Goal: Task Accomplishment & Management: Complete application form

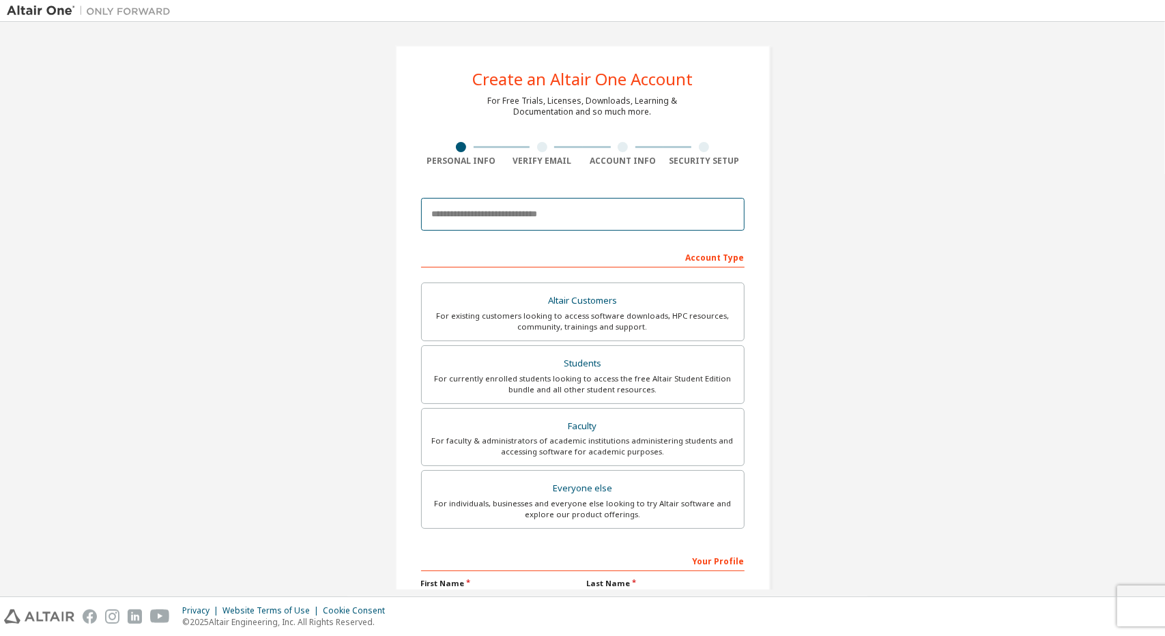
click at [506, 201] on input "email" at bounding box center [582, 214] width 323 height 33
type input "**********"
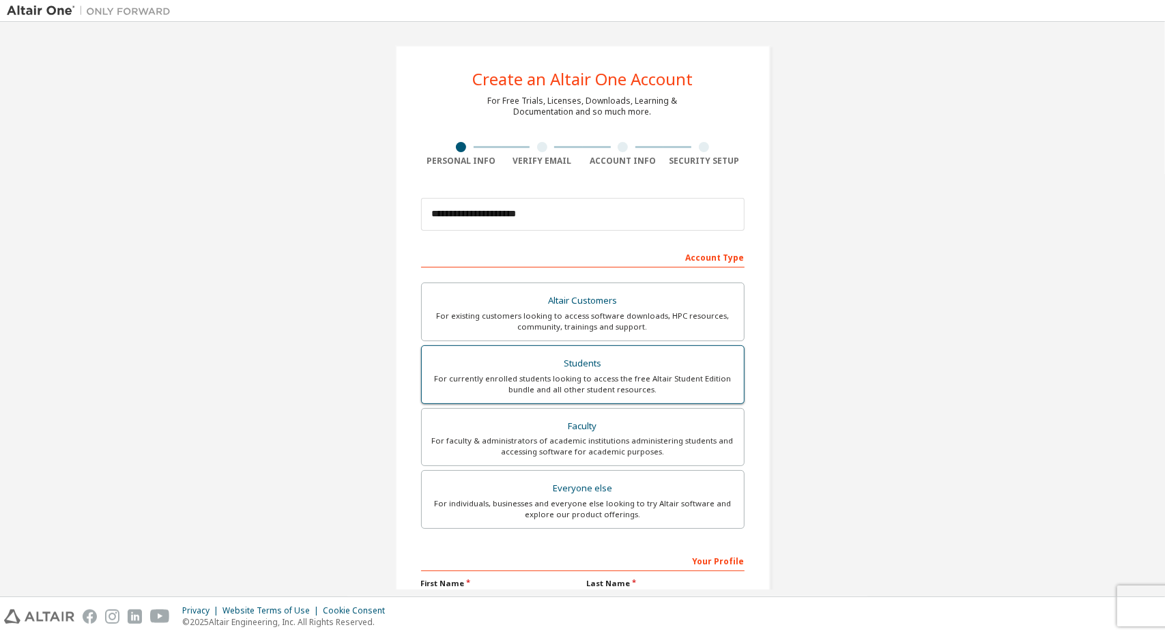
click at [604, 358] on div "Students" at bounding box center [583, 363] width 306 height 19
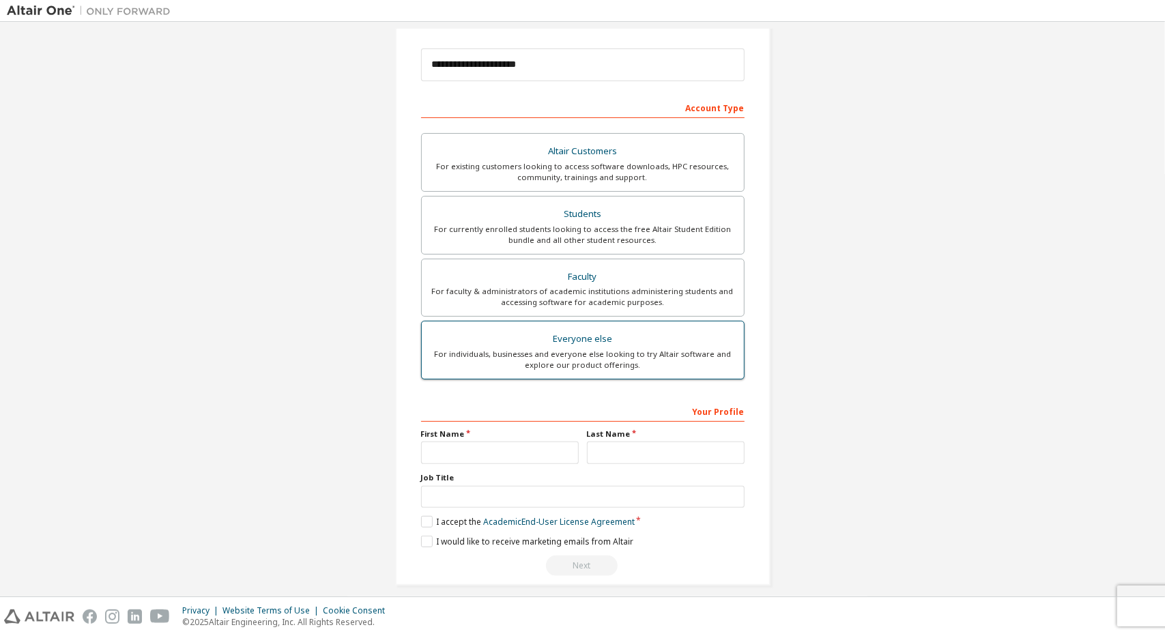
scroll to position [158, 0]
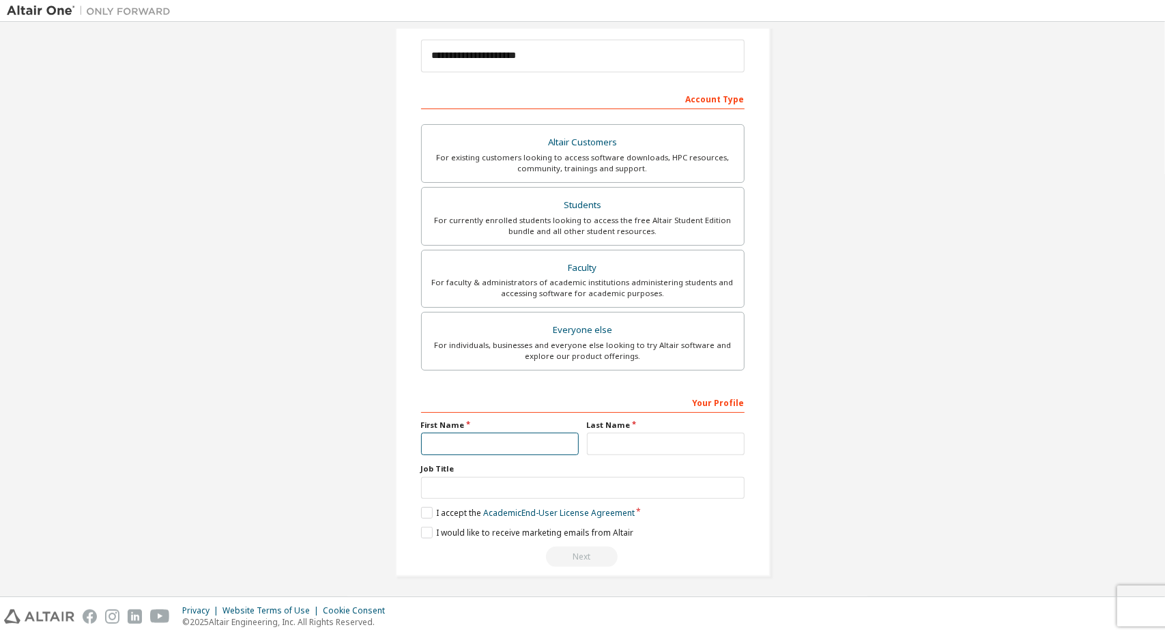
click at [473, 451] on input "text" at bounding box center [500, 444] width 158 height 23
type input "*****"
click at [605, 444] on input "text" at bounding box center [666, 444] width 158 height 23
type input "**"
click at [508, 491] on input "text" at bounding box center [582, 488] width 323 height 23
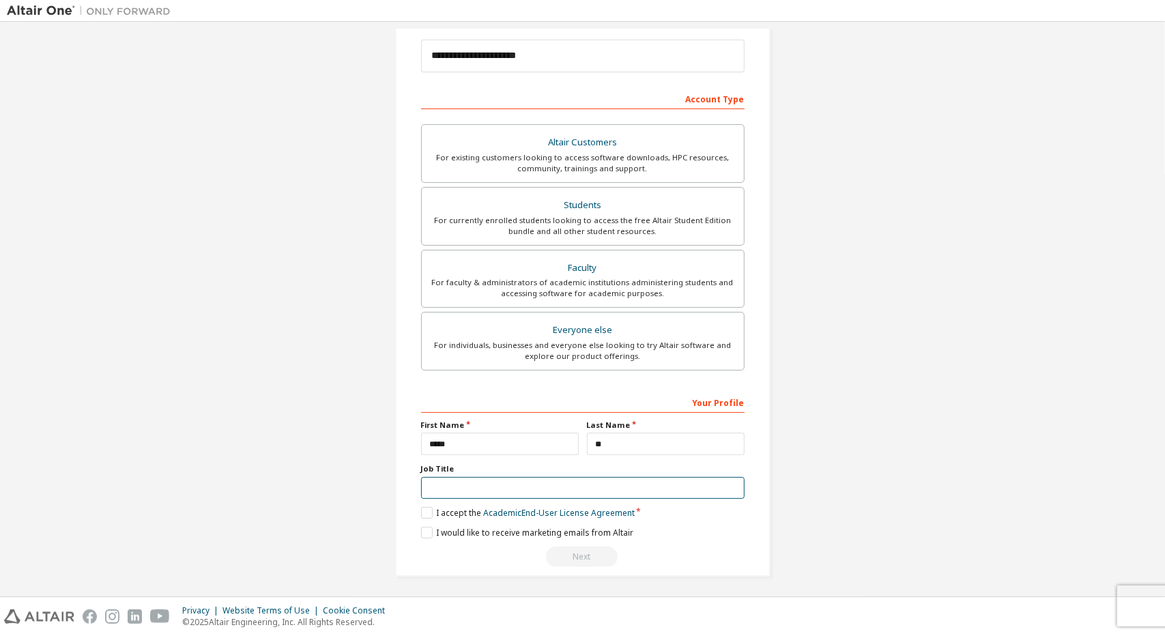
type input "*********"
click at [431, 507] on label "I accept the Academic End-User License Agreement" at bounding box center [528, 513] width 214 height 12
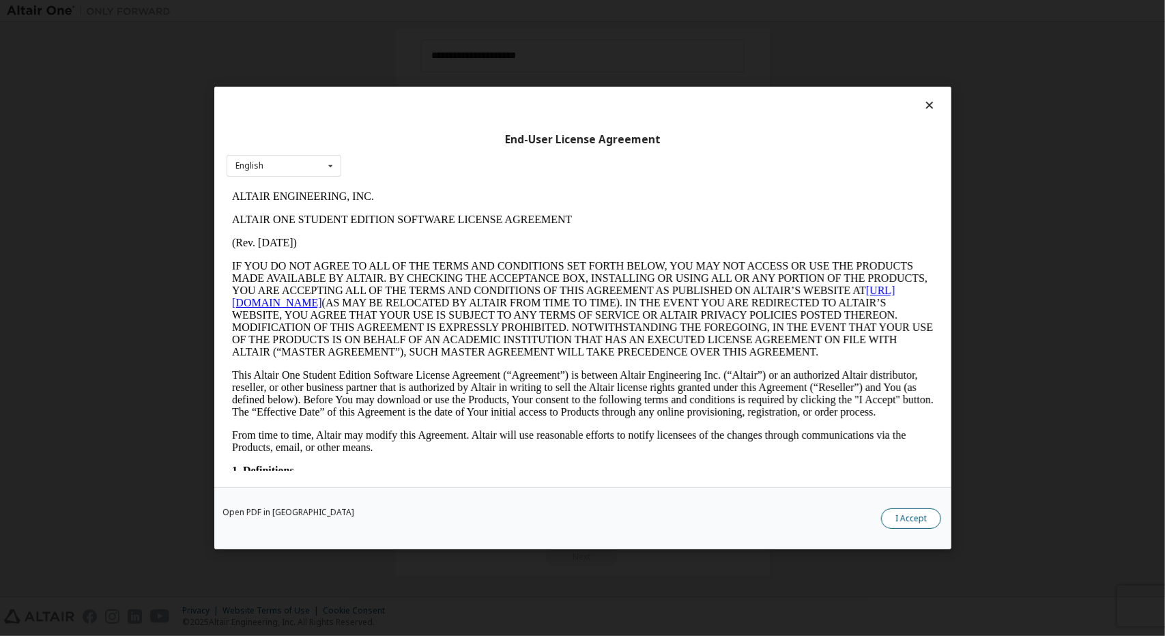
scroll to position [0, 0]
click at [895, 517] on button "I Accept" at bounding box center [911, 518] width 60 height 20
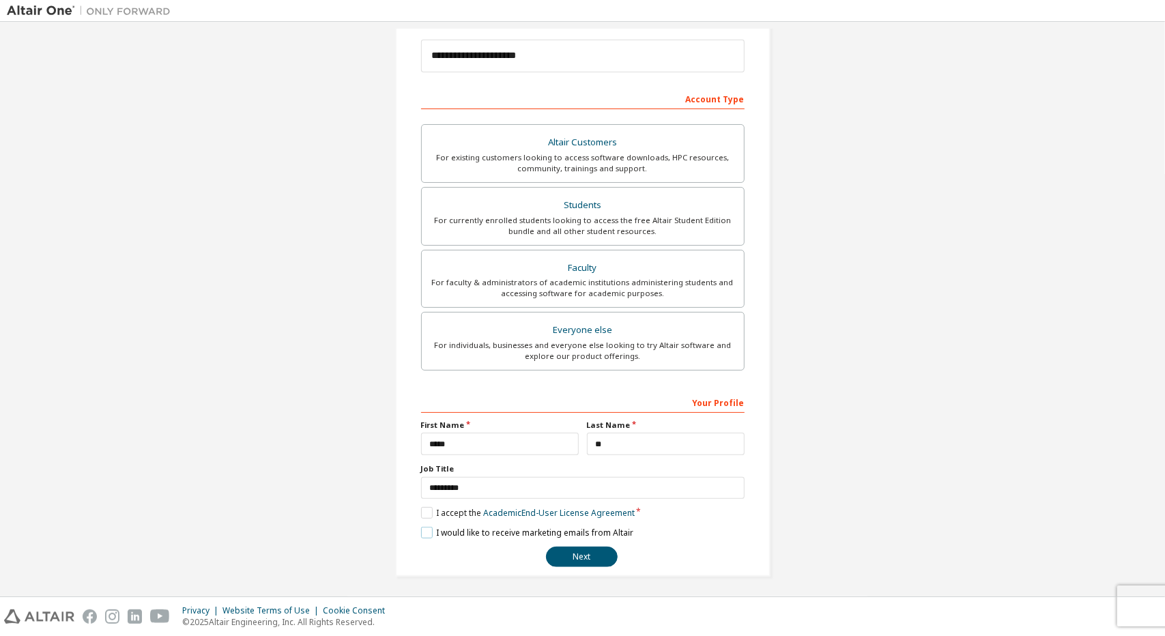
click at [429, 527] on label "I would like to receive marketing emails from Altair" at bounding box center [527, 533] width 212 height 12
click at [568, 560] on button "Next" at bounding box center [582, 557] width 72 height 20
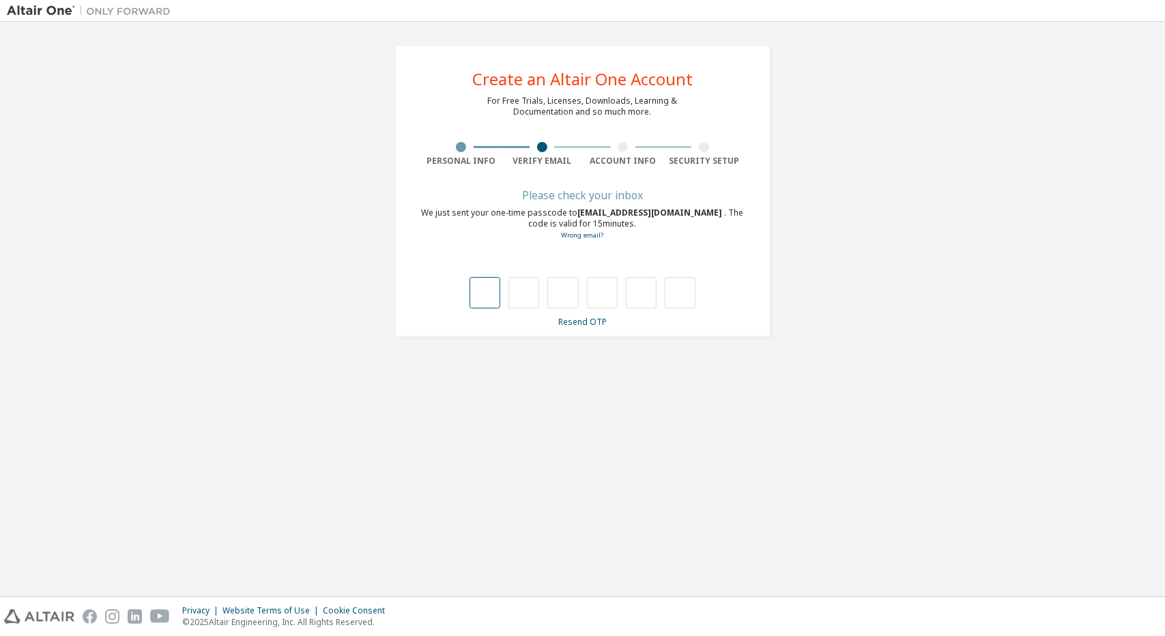
click at [480, 302] on input "text" at bounding box center [484, 292] width 31 height 31
type input "*"
drag, startPoint x: 543, startPoint y: 303, endPoint x: 535, endPoint y: 298, distance: 9.5
click at [540, 302] on div "* *" at bounding box center [582, 292] width 227 height 31
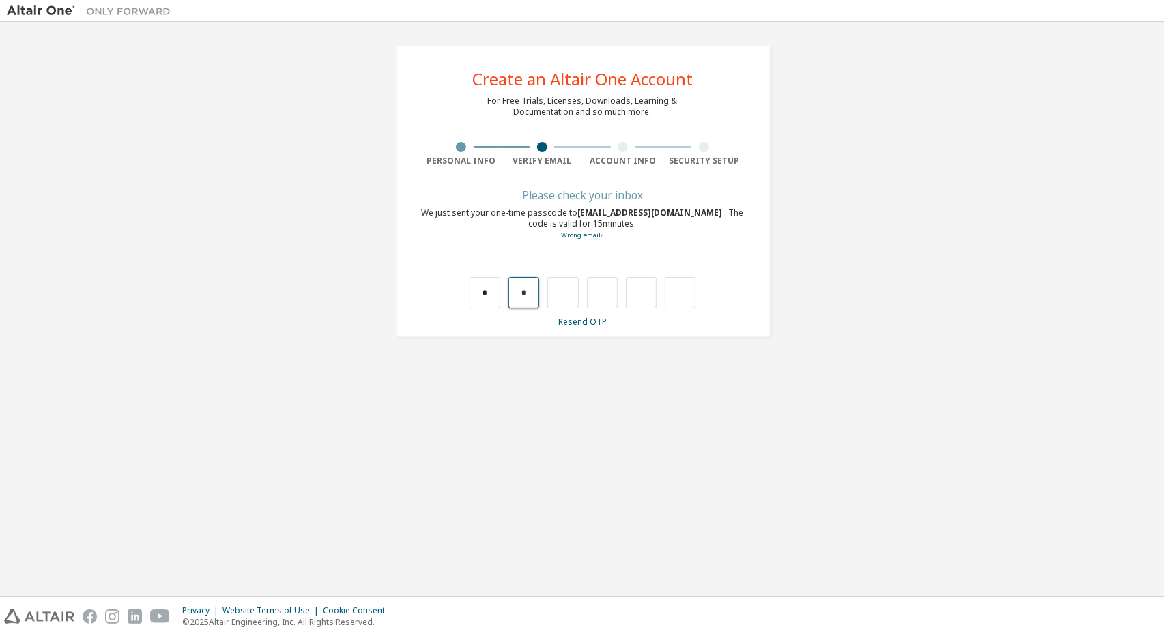
click at [532, 297] on input "*" at bounding box center [523, 292] width 31 height 31
type input "*"
click at [532, 297] on input "*" at bounding box center [523, 292] width 31 height 31
type input "*"
click at [532, 297] on input "*" at bounding box center [523, 292] width 31 height 31
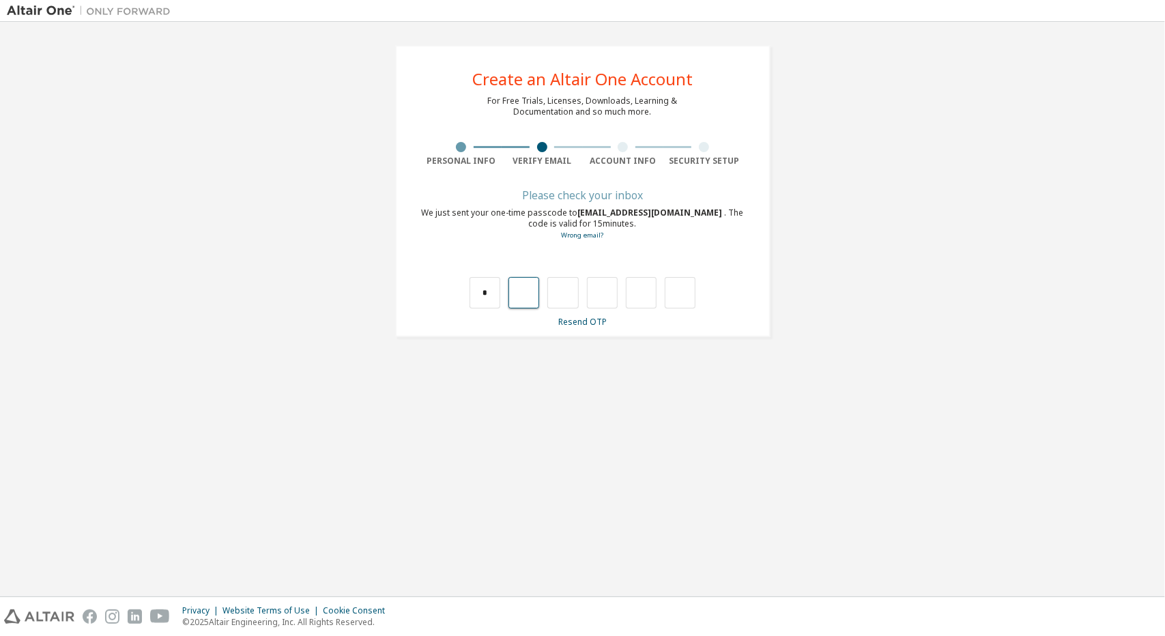
click at [532, 296] on input "text" at bounding box center [523, 292] width 31 height 31
type input "*"
click at [569, 294] on input "*" at bounding box center [562, 292] width 31 height 31
type input "*"
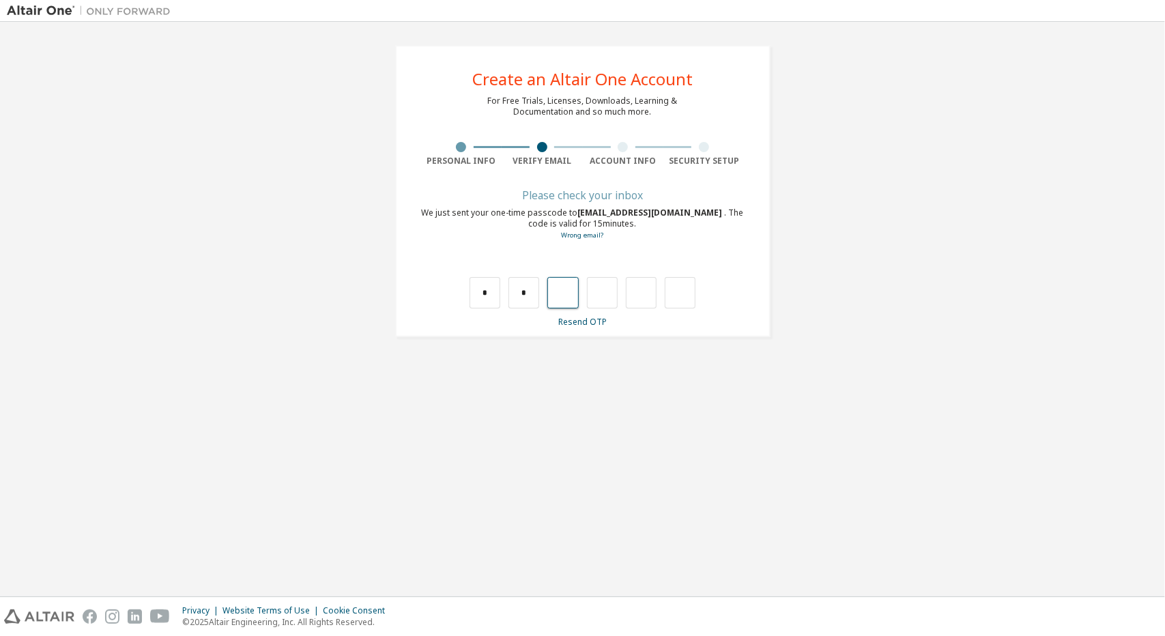
type input "*"
click at [609, 294] on input "*" at bounding box center [602, 292] width 31 height 31
type input "*"
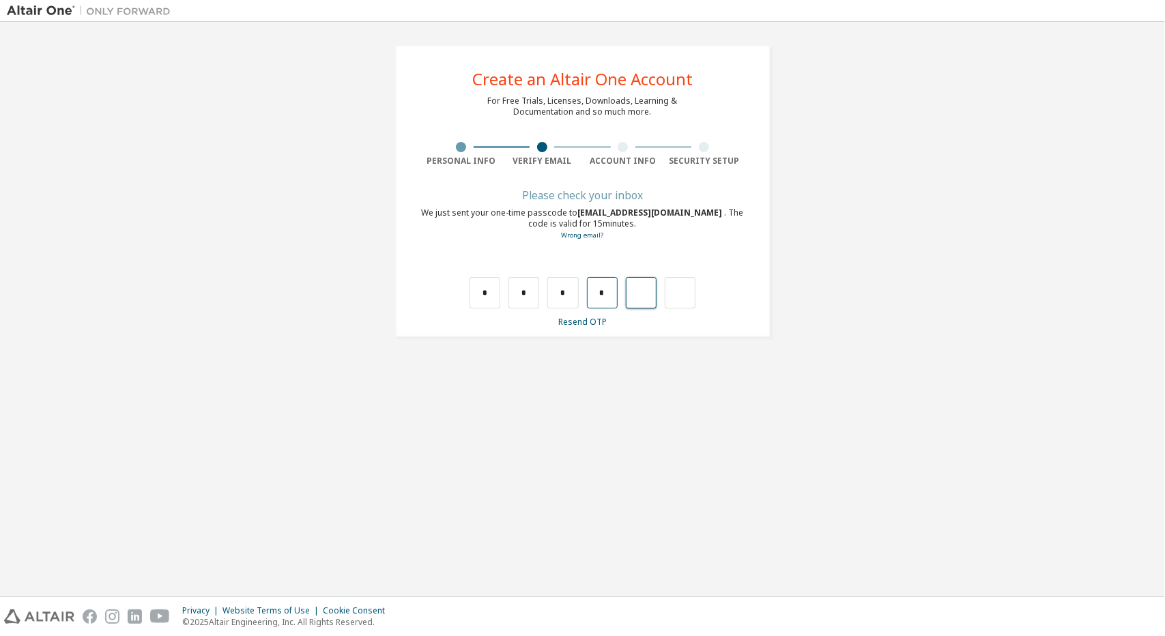
type input "*"
click at [658, 296] on div "* * * * *" at bounding box center [582, 292] width 227 height 31
click at [654, 294] on input "*" at bounding box center [641, 292] width 31 height 31
type input "*"
click at [600, 295] on input "*" at bounding box center [602, 292] width 31 height 31
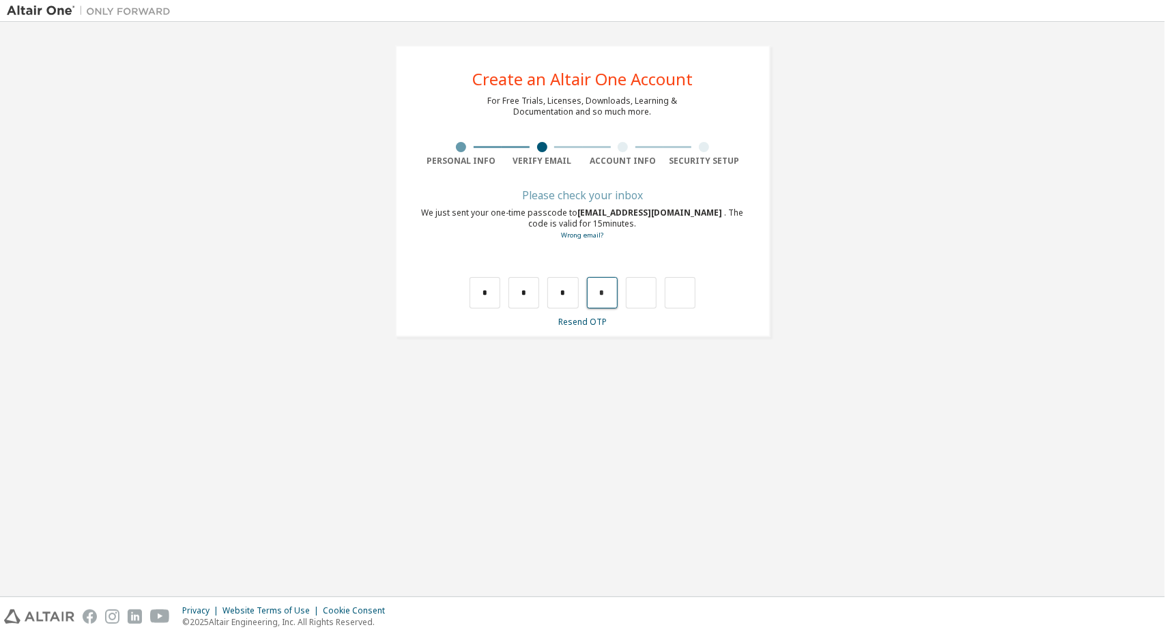
click at [609, 301] on input "*" at bounding box center [602, 292] width 31 height 31
click at [609, 301] on input "text" at bounding box center [602, 292] width 31 height 31
type input "*"
click at [611, 293] on input "*" at bounding box center [602, 292] width 31 height 31
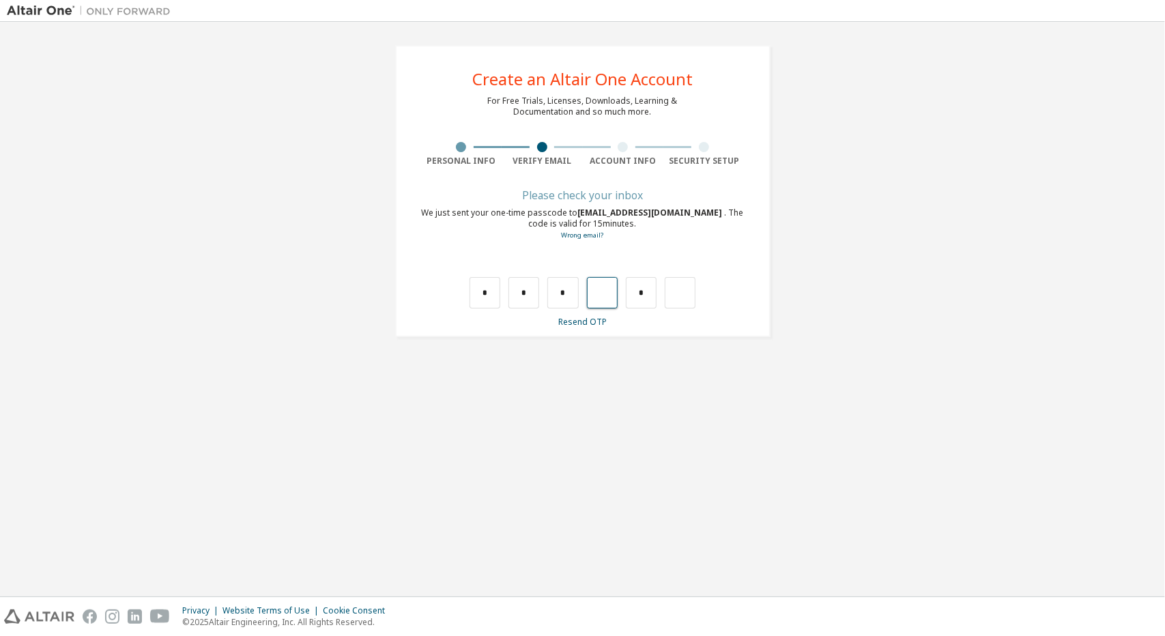
click at [612, 293] on input "text" at bounding box center [602, 292] width 31 height 31
type input "*"
click at [651, 293] on input "*" at bounding box center [641, 292] width 31 height 31
type input "*"
